Goal: Use online tool/utility: Utilize a website feature to perform a specific function

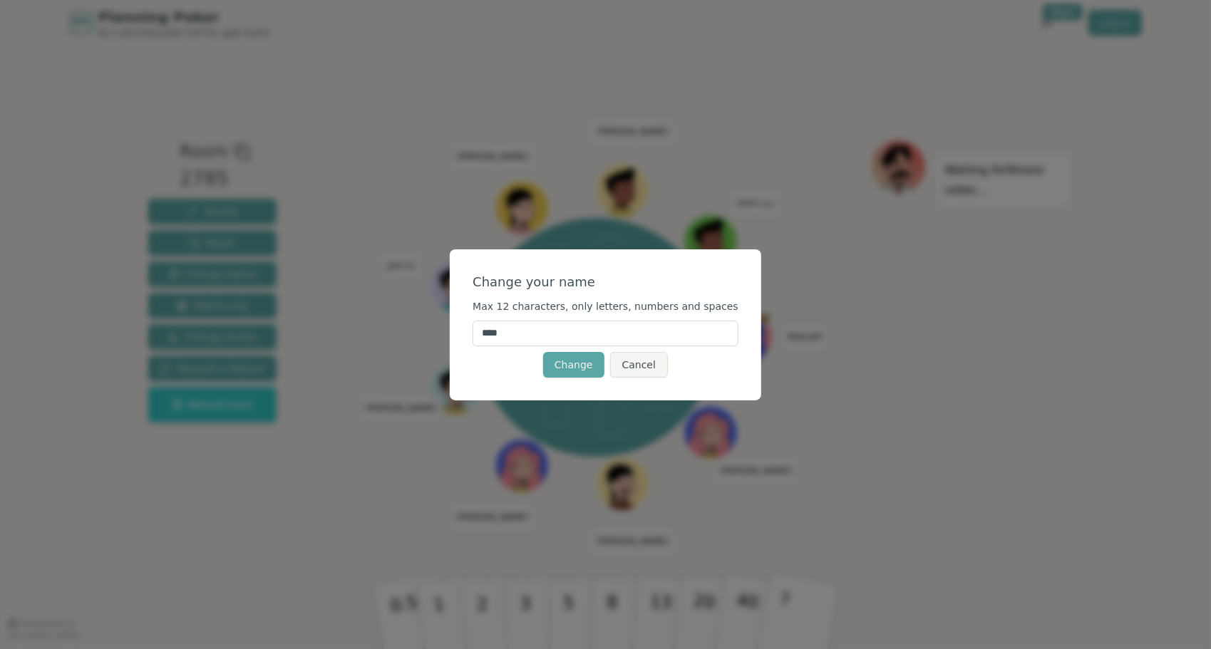
click at [546, 341] on input "****" at bounding box center [605, 334] width 266 height 26
type input "**"
click at [564, 359] on button "Change" at bounding box center [573, 365] width 61 height 26
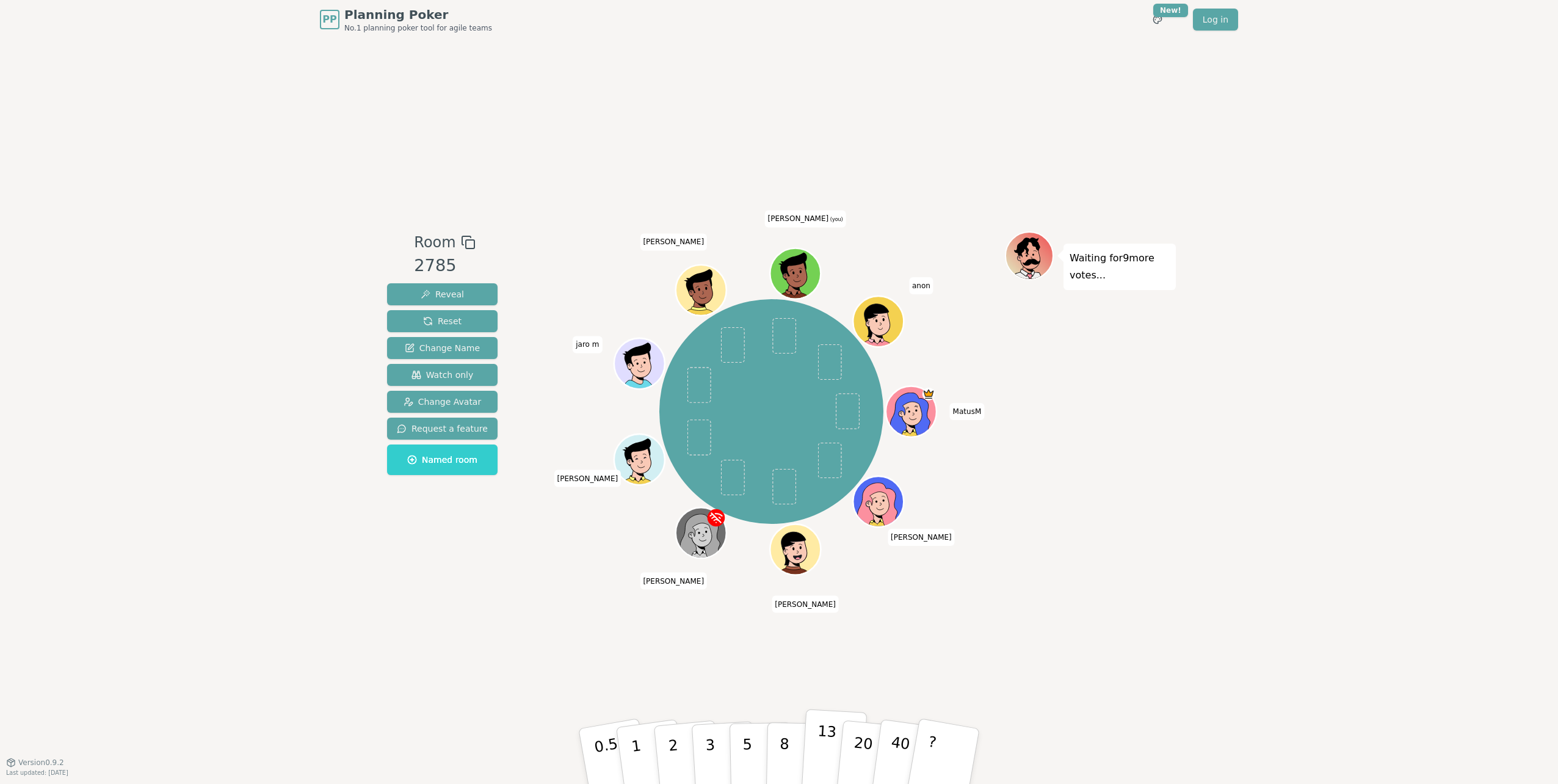
click at [809, 555] on button "13" at bounding box center [835, 756] width 67 height 95
click at [440, 297] on span "Reveal" at bounding box center [442, 294] width 44 height 12
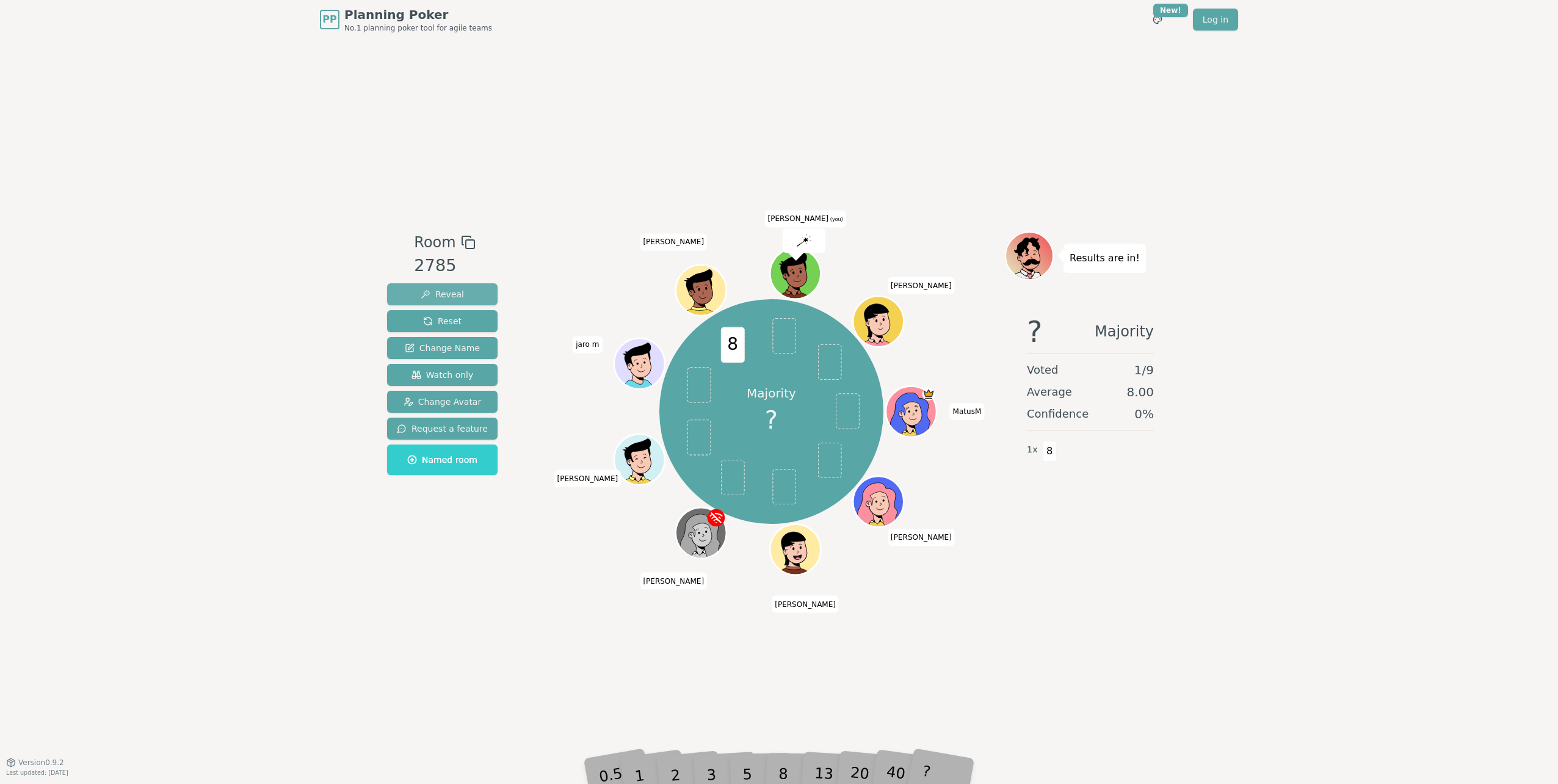
click at [440, 297] on span "Reveal" at bounding box center [442, 294] width 44 height 12
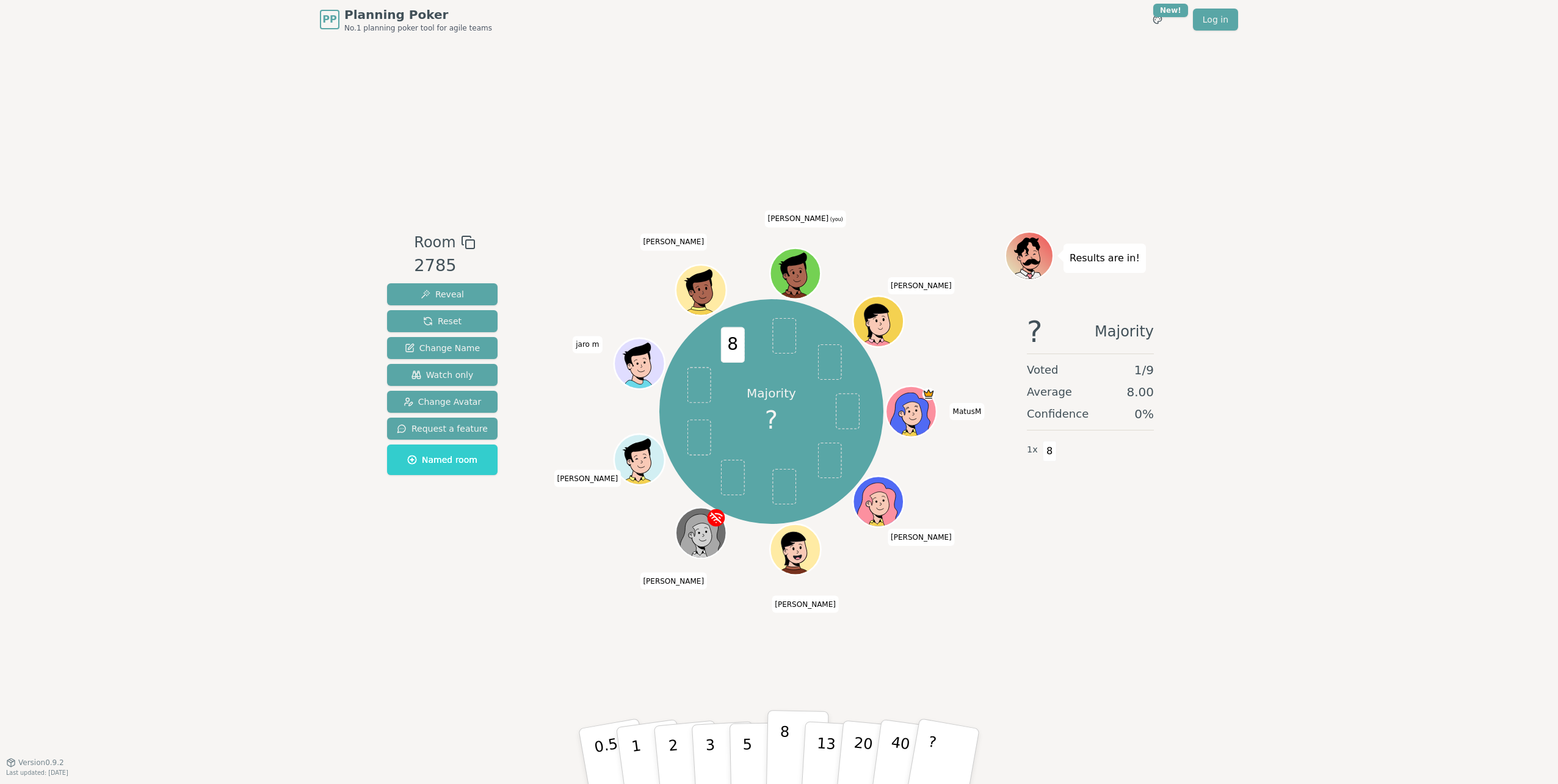
click at [796, 555] on button "8" at bounding box center [797, 757] width 63 height 93
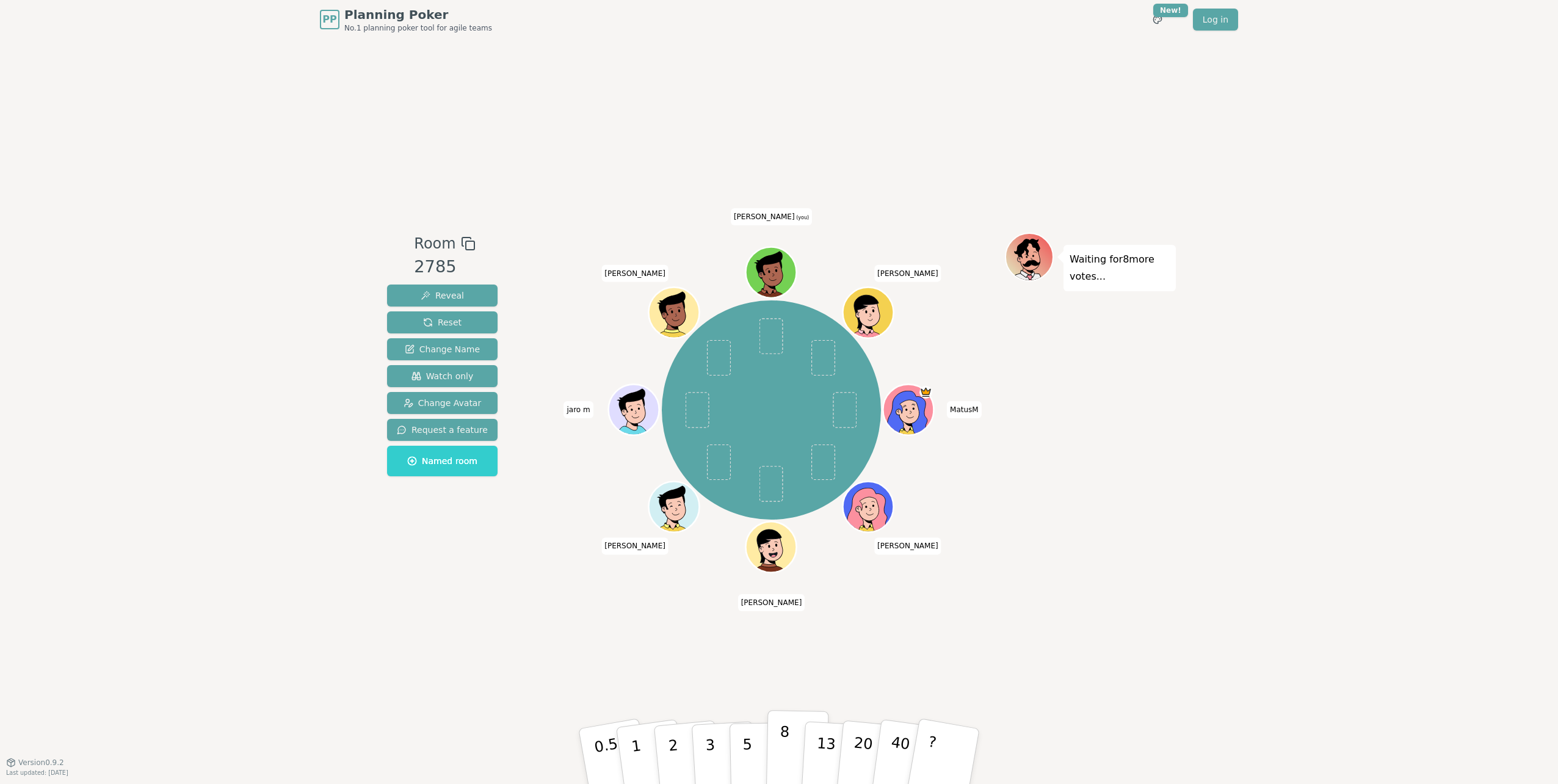
click at [781, 555] on p "8" at bounding box center [784, 756] width 10 height 66
click at [436, 296] on span "Reveal" at bounding box center [442, 296] width 44 height 12
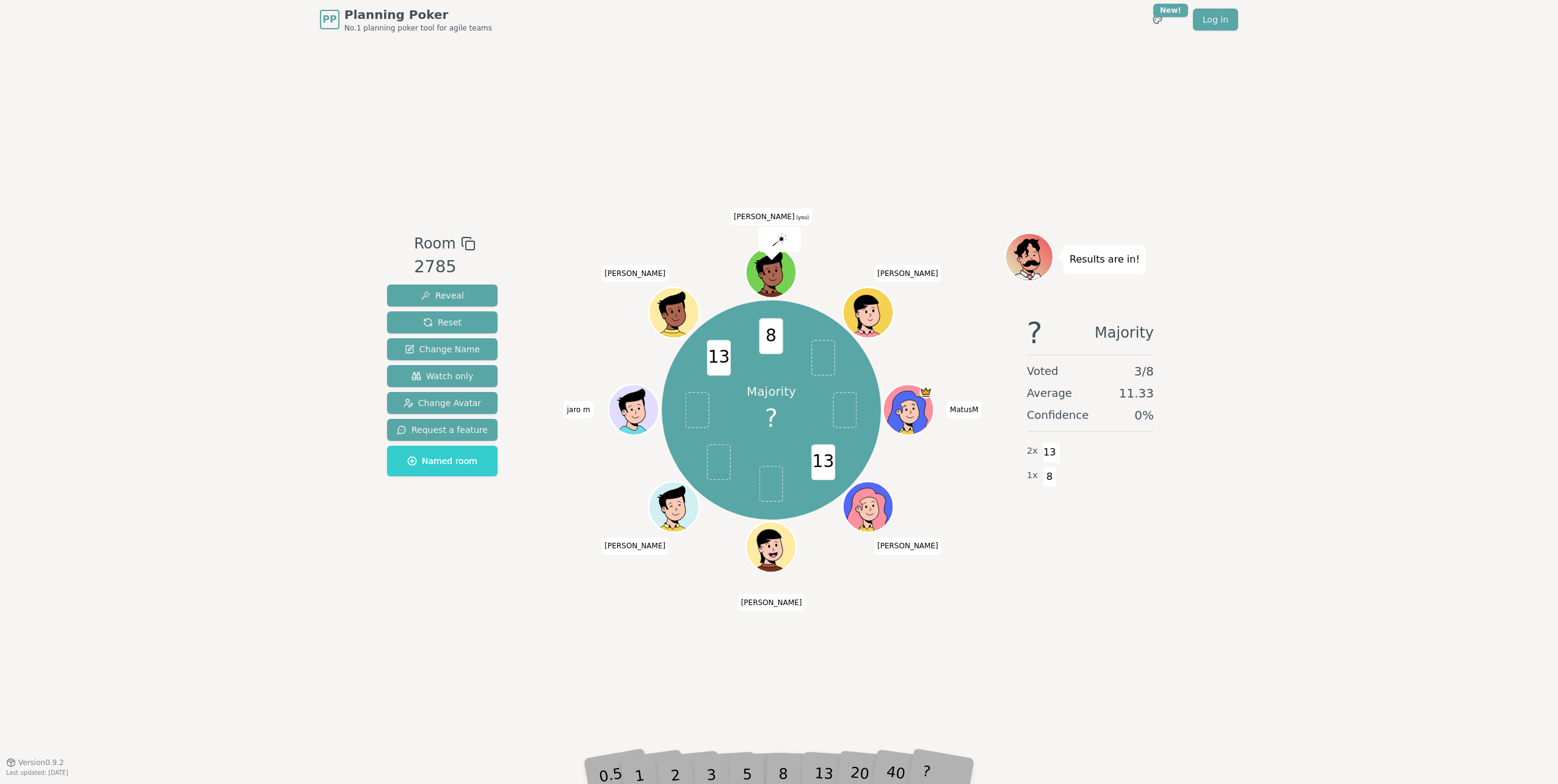
click at [827, 555] on div "PP Planning Poker No.1 planning poker tool for agile teams Toggle theme New! Lo…" at bounding box center [779, 392] width 1558 height 784
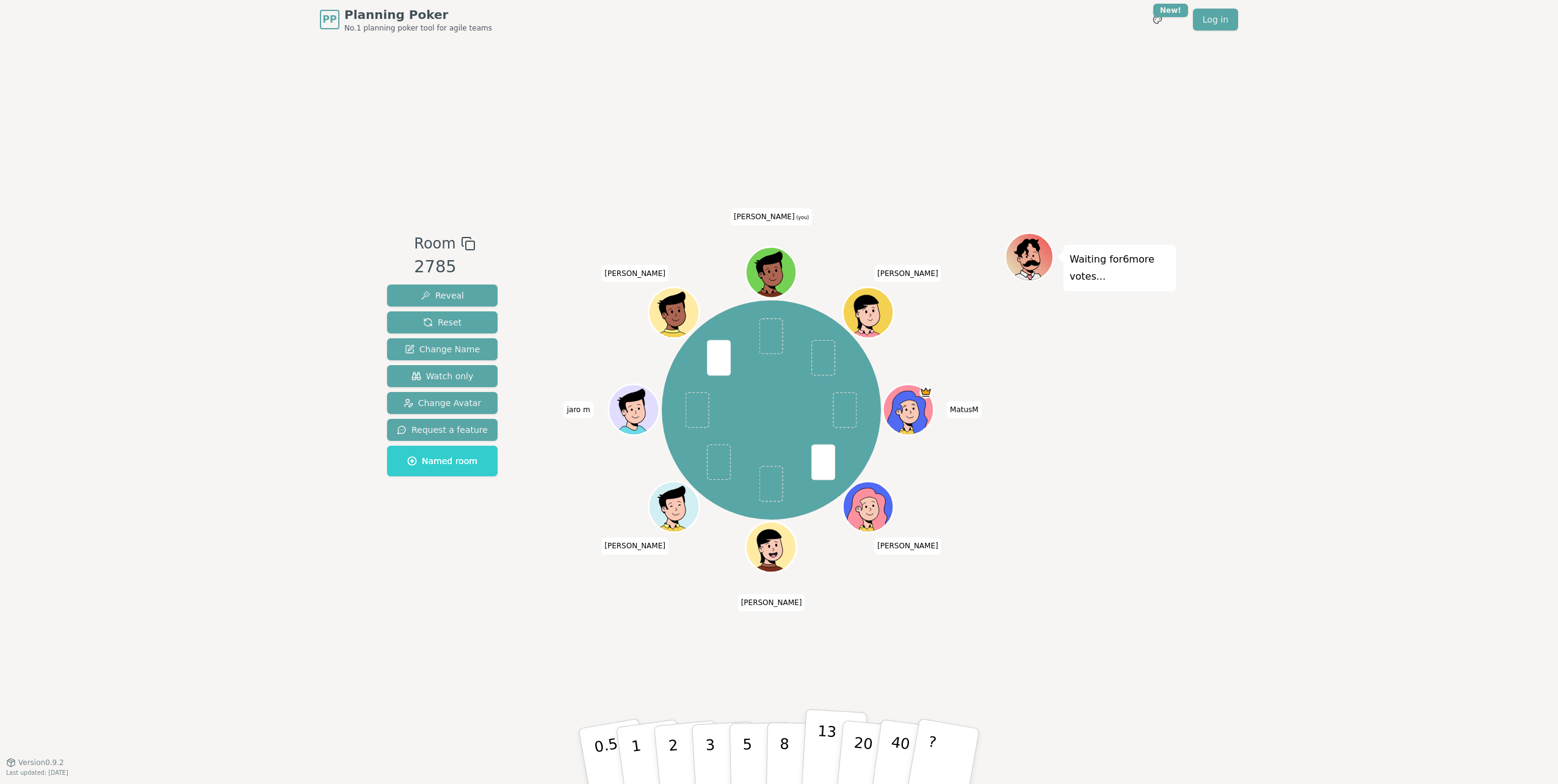
click at [833, 555] on p "13" at bounding box center [825, 756] width 22 height 67
click at [418, 321] on button "Reset" at bounding box center [442, 322] width 111 height 22
click at [798, 555] on button "8" at bounding box center [797, 757] width 63 height 93
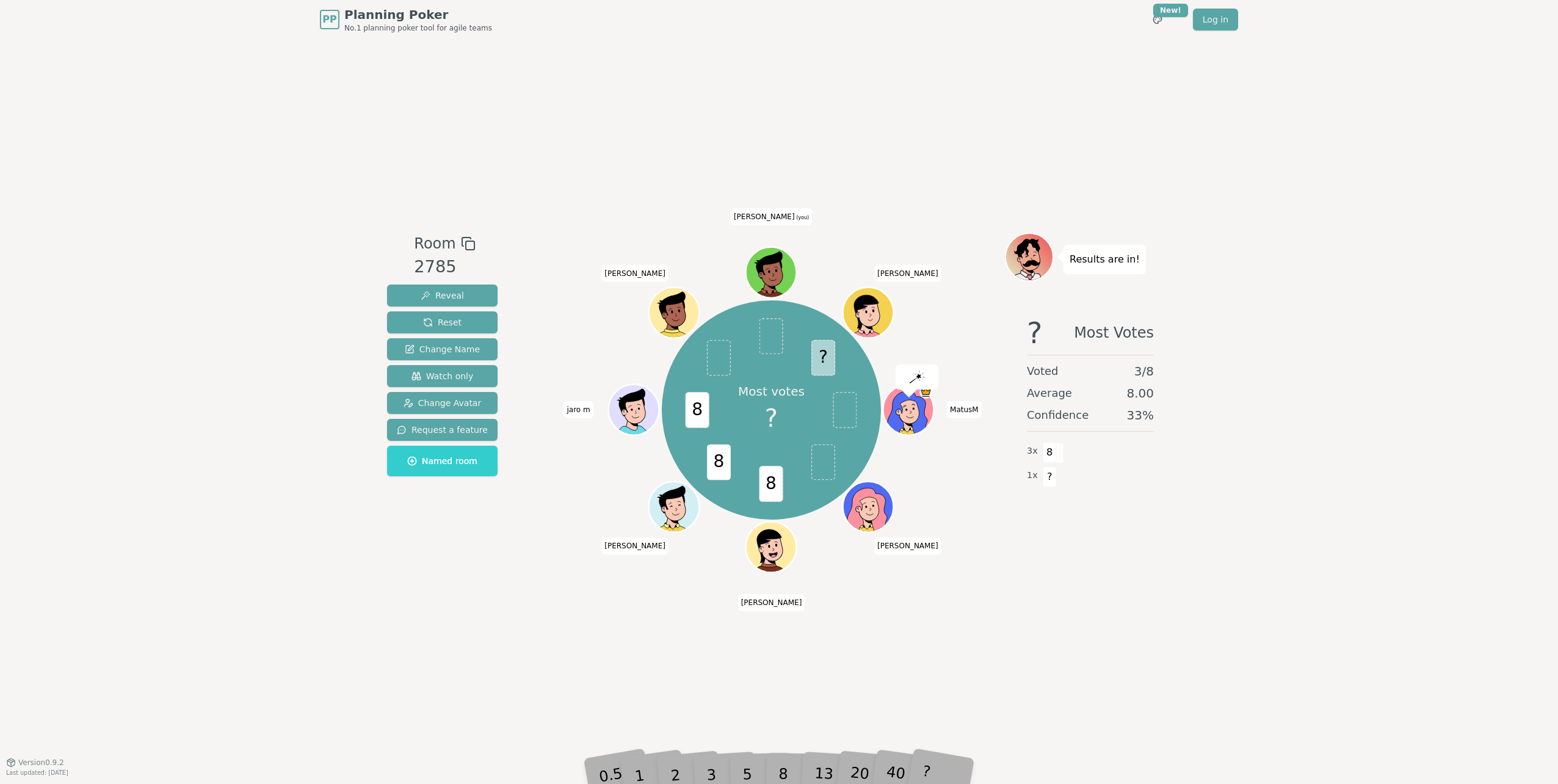
click at [914, 379] on img at bounding box center [917, 376] width 15 height 12
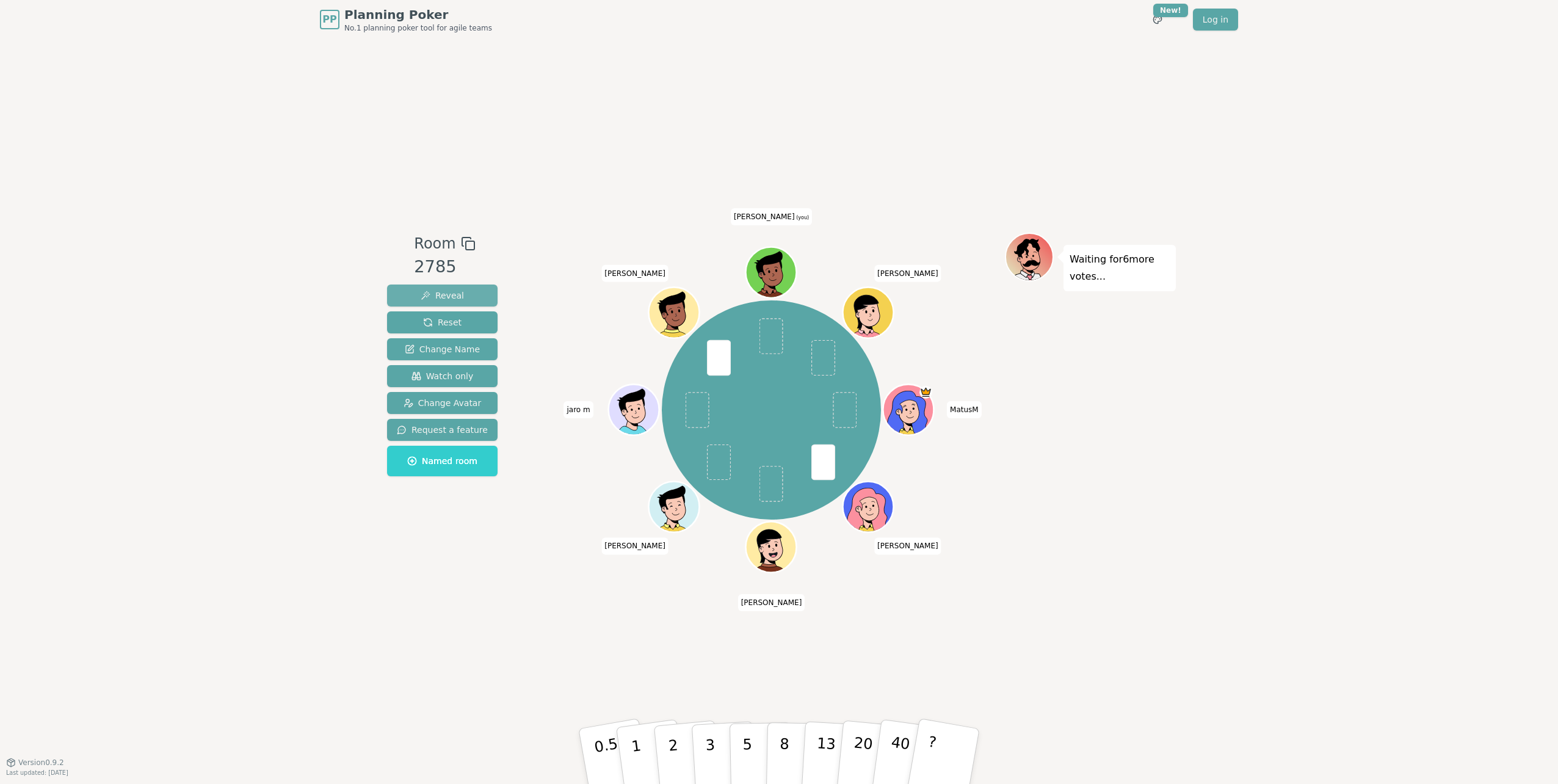
click at [422, 293] on span "Reveal" at bounding box center [442, 296] width 44 height 12
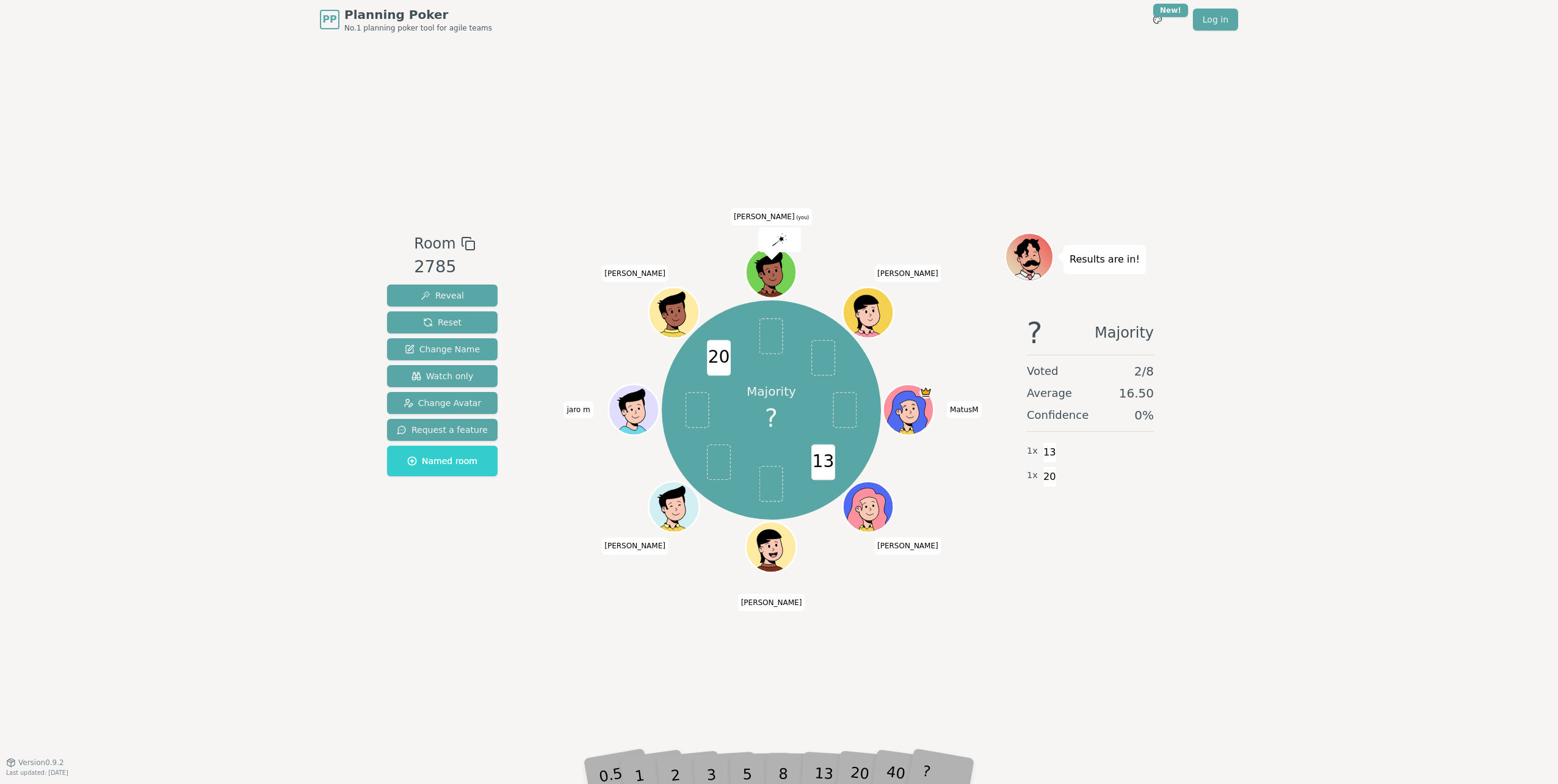
click at [854, 555] on div "20" at bounding box center [870, 756] width 40 height 45
click at [853, 555] on div "20" at bounding box center [870, 756] width 40 height 45
click at [856, 555] on p "20" at bounding box center [862, 755] width 25 height 67
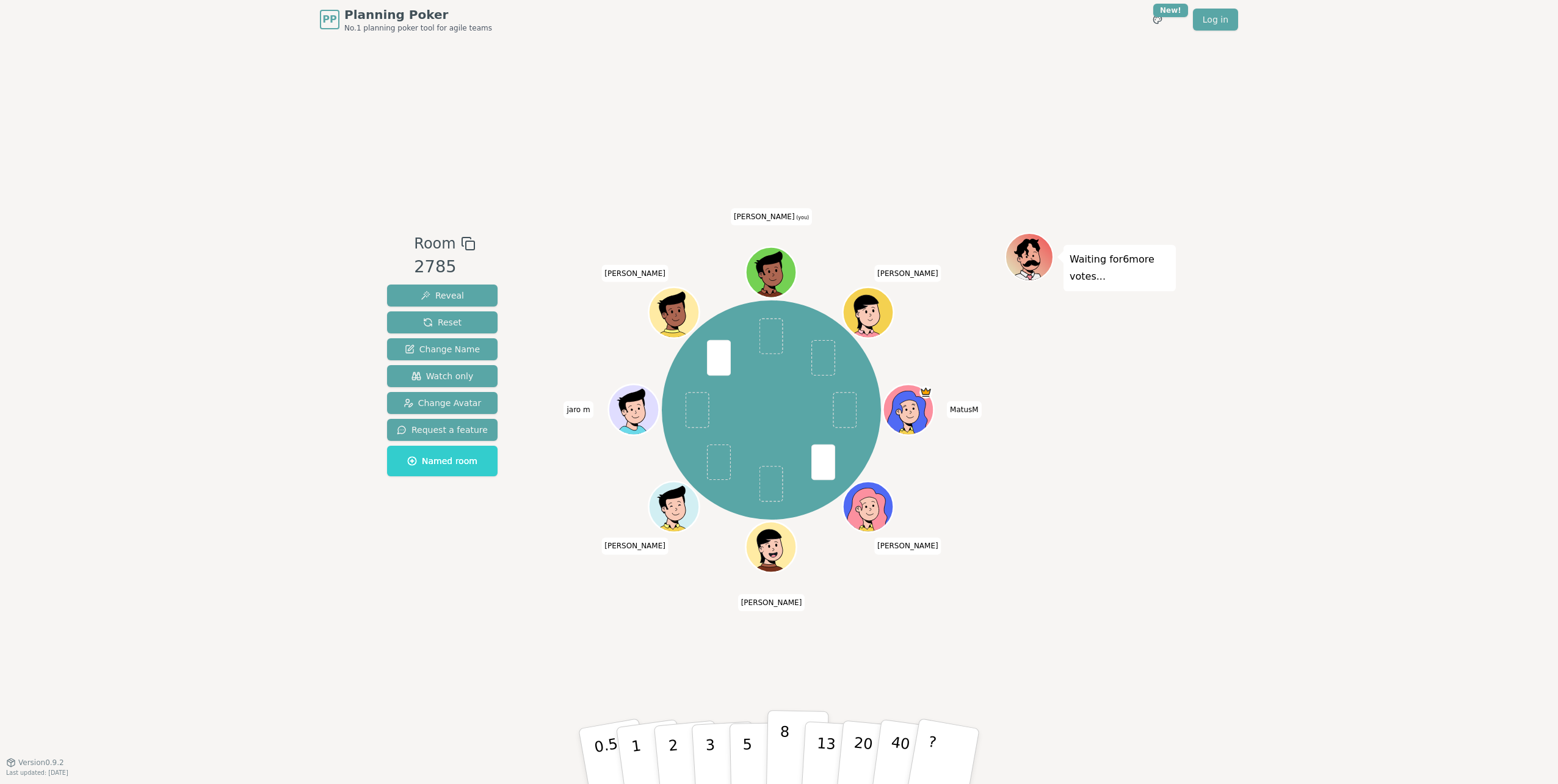
click at [782, 555] on p "8" at bounding box center [784, 756] width 10 height 66
